Goal: Task Accomplishment & Management: Use online tool/utility

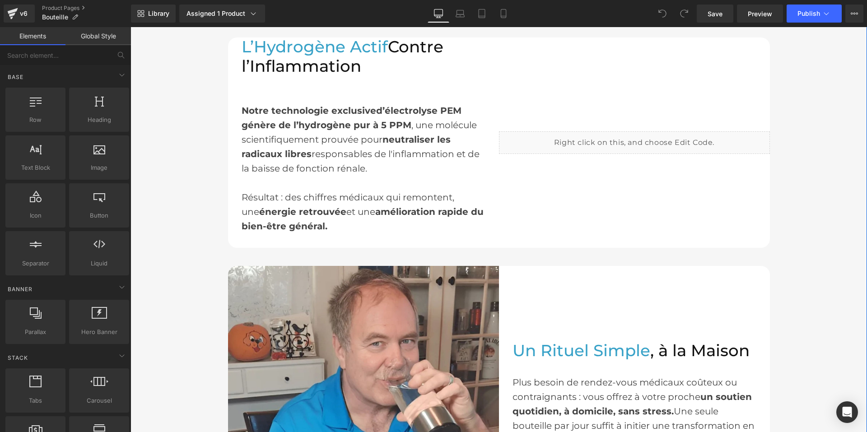
scroll to position [812, 0]
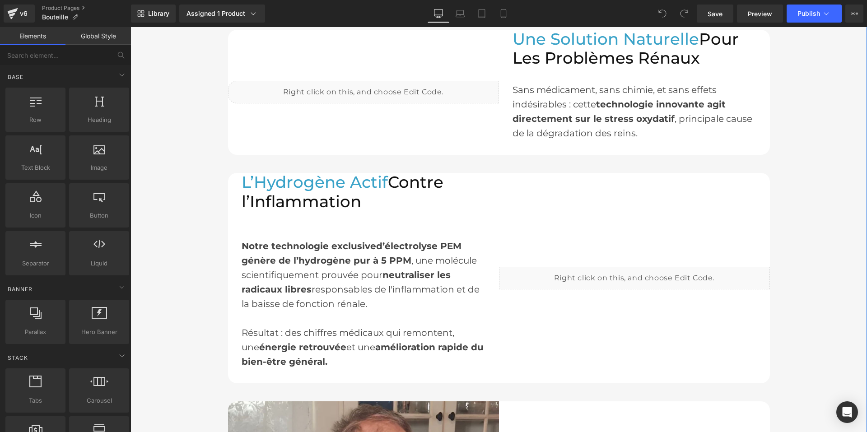
click at [598, 273] on div "Liquid" at bounding box center [634, 278] width 271 height 23
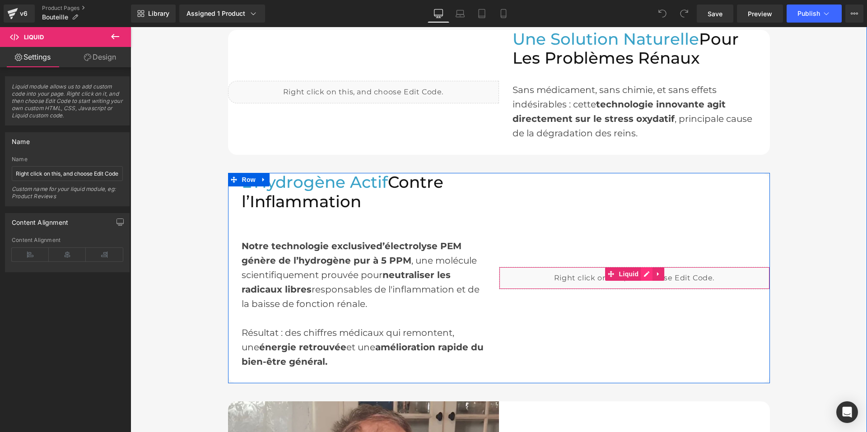
click at [641, 271] on div "Liquid" at bounding box center [634, 278] width 271 height 23
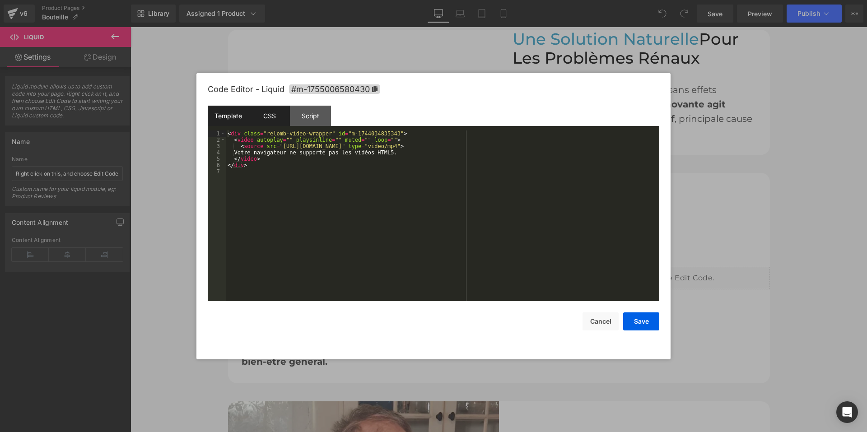
click at [275, 117] on div "CSS" at bounding box center [269, 116] width 41 height 20
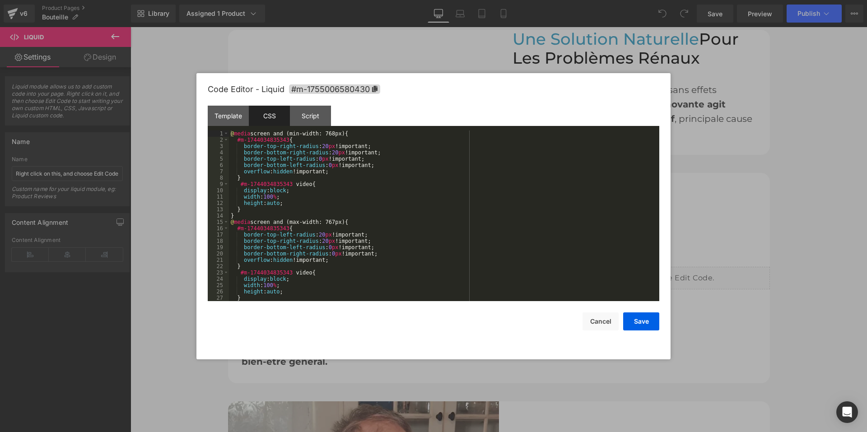
click at [329, 193] on div "@ media screen and (min-width: 768px) { #m-1744034835343 { border-top-right-rad…" at bounding box center [442, 221] width 426 height 183
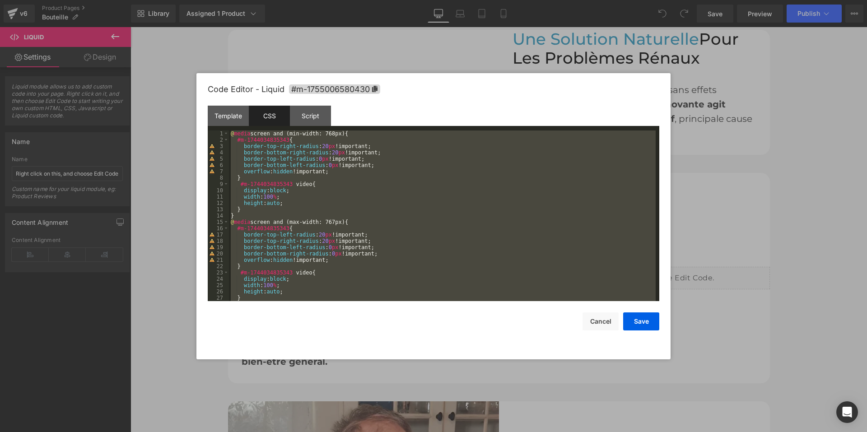
click at [779, 237] on div at bounding box center [433, 216] width 867 height 432
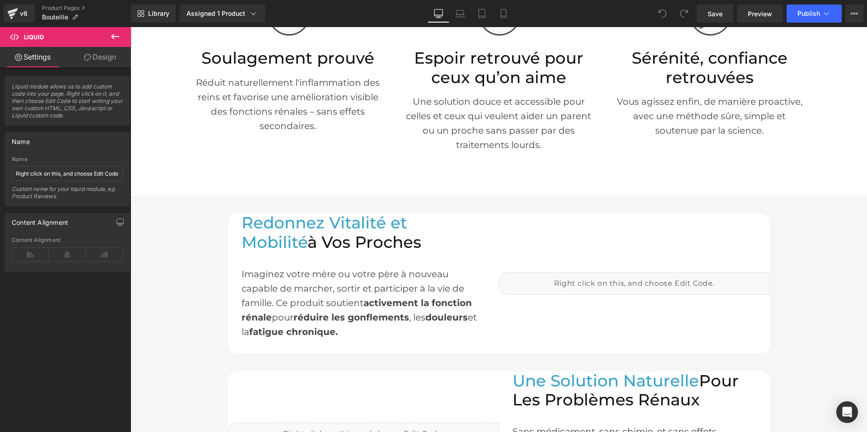
scroll to position [587, 0]
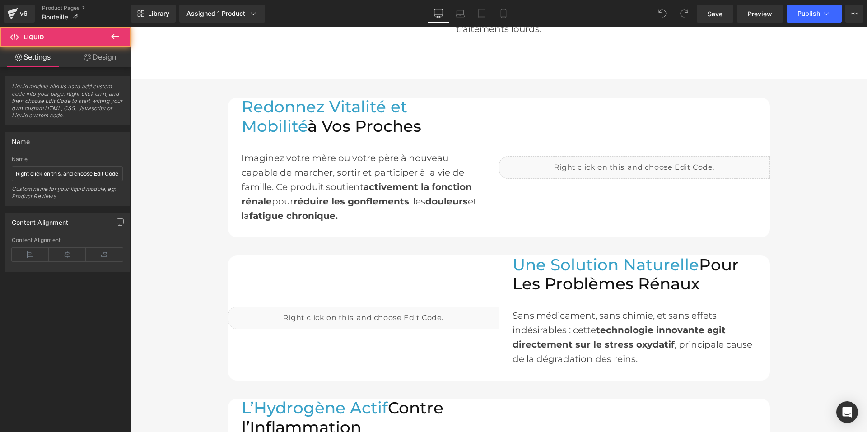
click at [599, 173] on div "Liquid" at bounding box center [634, 167] width 271 height 23
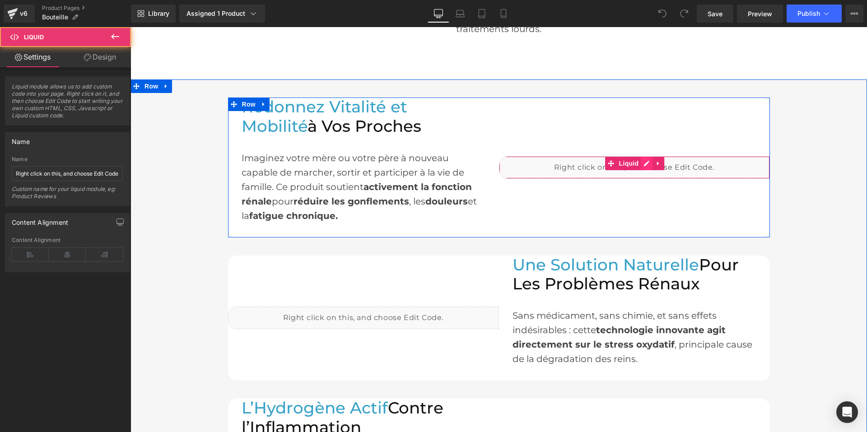
click at [639, 161] on div "Liquid" at bounding box center [634, 167] width 271 height 23
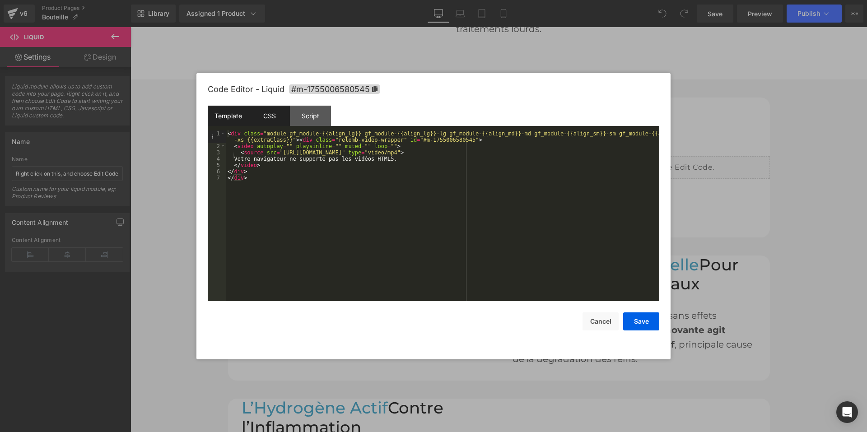
click at [270, 112] on div "CSS" at bounding box center [269, 116] width 41 height 20
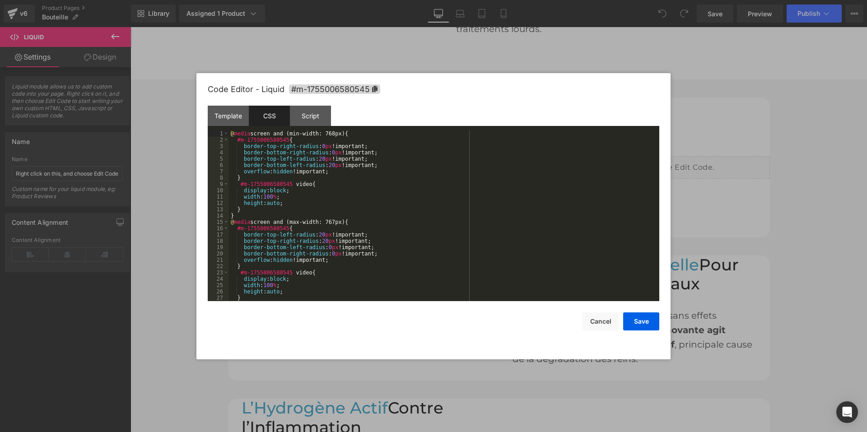
click at [308, 197] on div "@ media screen and (min-width: 768px) { #m-1755006580545 { border-top-right-rad…" at bounding box center [442, 221] width 426 height 183
click at [374, 87] on icon at bounding box center [374, 89] width 5 height 6
drag, startPoint x: 284, startPoint y: 139, endPoint x: 233, endPoint y: 139, distance: 51.5
click at [233, 139] on div "@ media screen and (min-width: 768px) { #m-1744034835343 { border-top-right-rad…" at bounding box center [442, 221] width 426 height 183
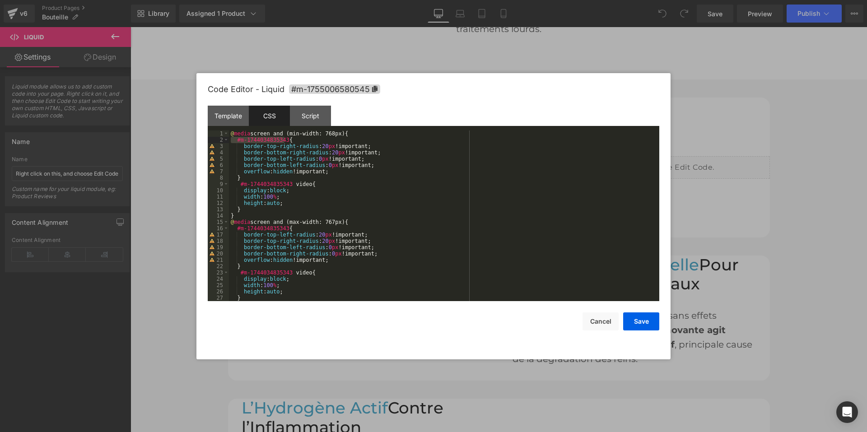
click at [279, 140] on div "@ media screen and (min-width: 768px) { #m-1744034835343 { border-top-right-rad…" at bounding box center [442, 215] width 426 height 171
drag, startPoint x: 283, startPoint y: 139, endPoint x: 237, endPoint y: 139, distance: 46.5
click at [237, 139] on div "@ media screen and (min-width: 768px) { #m-1744034835343 { border-top-right-rad…" at bounding box center [442, 221] width 426 height 183
drag, startPoint x: 286, startPoint y: 182, endPoint x: 240, endPoint y: 183, distance: 46.0
click at [240, 183] on div "@ media screen and (min-width: 768px) { #m-1755006580545 { border-top-right-rad…" at bounding box center [442, 221] width 426 height 183
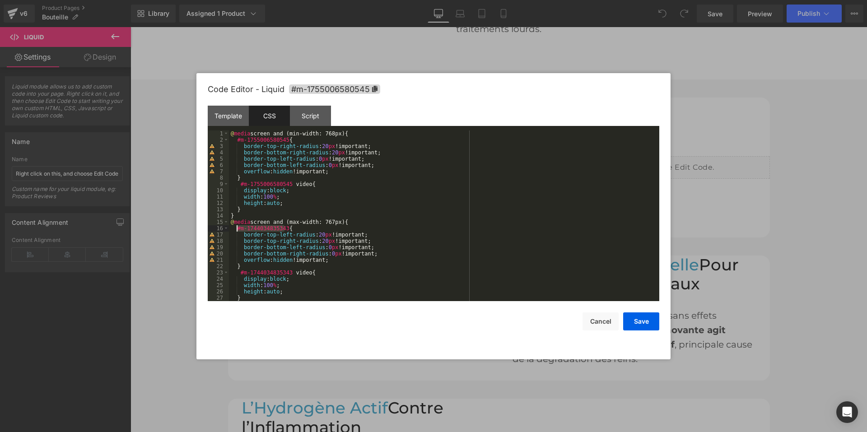
drag, startPoint x: 285, startPoint y: 227, endPoint x: 237, endPoint y: 227, distance: 47.8
click at [237, 227] on div "@ media screen and (min-width: 768px) { #m-1755006580545 { border-top-right-rad…" at bounding box center [442, 221] width 426 height 183
drag, startPoint x: 287, startPoint y: 270, endPoint x: 240, endPoint y: 272, distance: 47.9
click at [240, 272] on div "@ media screen and (min-width: 768px) { #m-1755006580545 { border-top-right-rad…" at bounding box center [442, 221] width 426 height 183
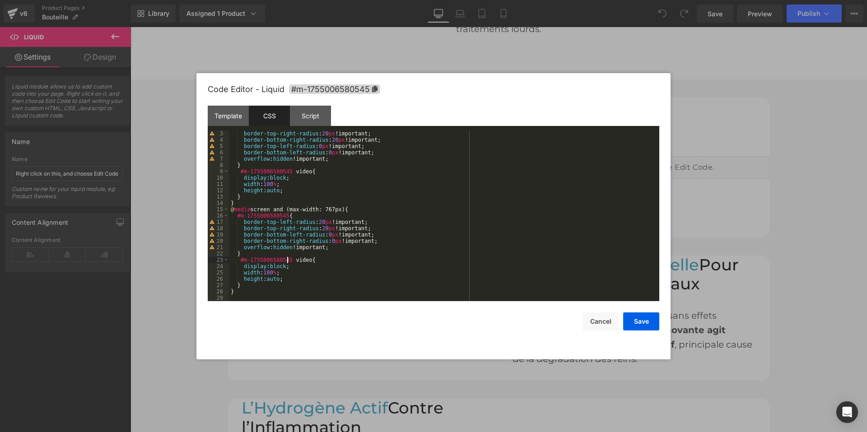
scroll to position [13, 0]
click at [629, 316] on button "Save" at bounding box center [641, 321] width 36 height 18
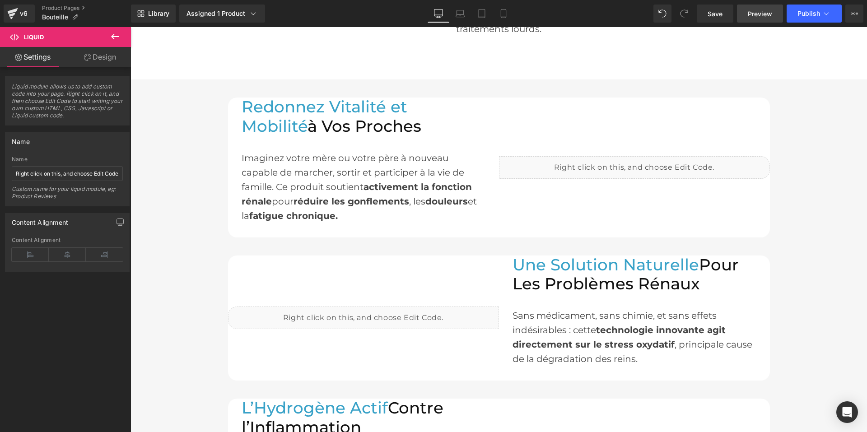
click at [757, 16] on span "Preview" at bounding box center [759, 13] width 24 height 9
click at [708, 10] on span "Save" at bounding box center [714, 13] width 15 height 9
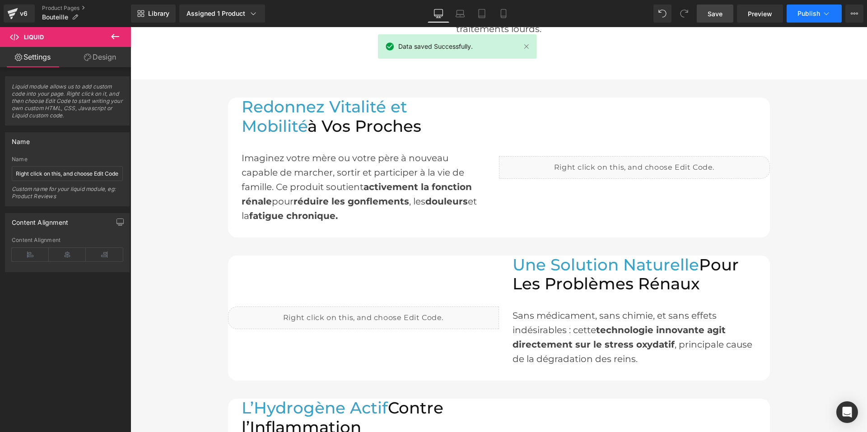
click at [813, 14] on span "Publish" at bounding box center [808, 13] width 23 height 7
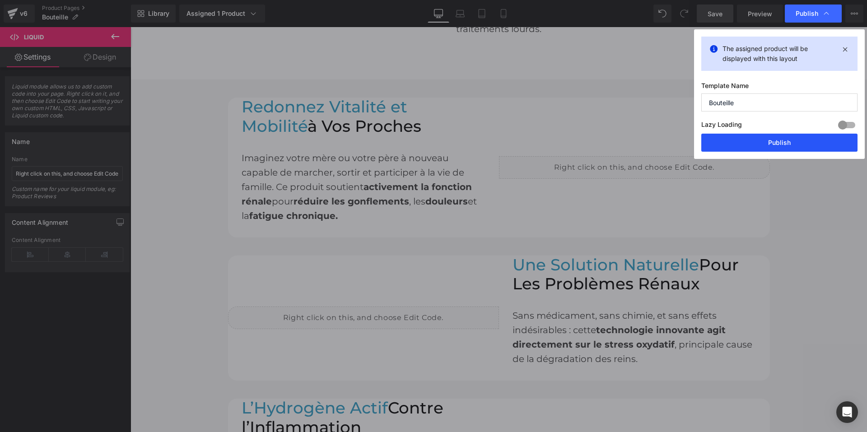
click at [750, 148] on button "Publish" at bounding box center [779, 143] width 156 height 18
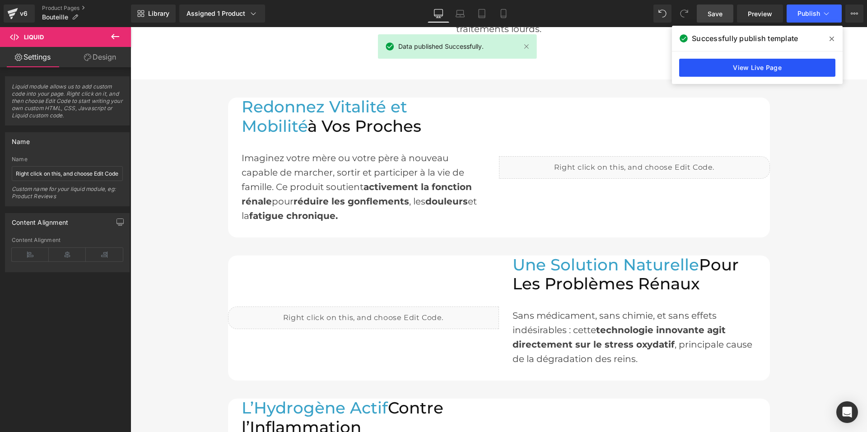
click at [732, 60] on link "View Live Page" at bounding box center [757, 68] width 156 height 18
